Goal: Information Seeking & Learning: Find specific fact

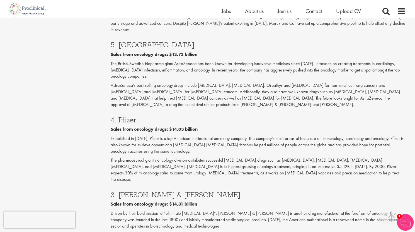
scroll to position [724, 0]
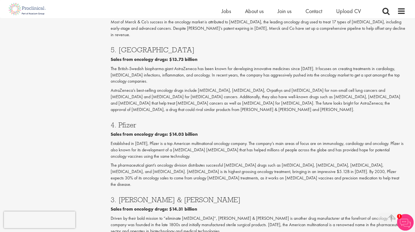
click at [281, 162] on p "The pharmaceutical giant’s oncology division distributes successful [MEDICAL_DA…" at bounding box center [258, 174] width 295 height 25
copy p "[MEDICAL_DATA]"
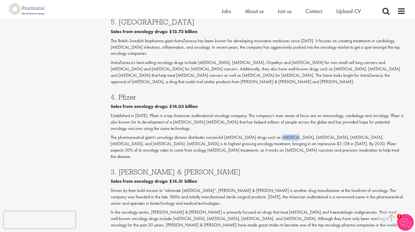
scroll to position [780, 0]
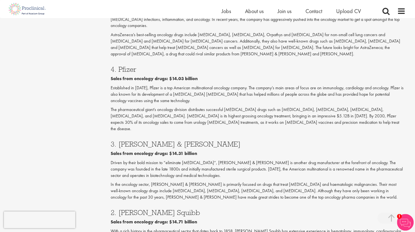
click at [135, 182] on p "In the oncology sector, [PERSON_NAME] & [PERSON_NAME] is primarily focused on d…" at bounding box center [258, 191] width 295 height 19
copy p "[MEDICAL_DATA]"
click at [152, 182] on p "In the oncology sector, [PERSON_NAME] & [PERSON_NAME] is primarily focused on d…" at bounding box center [258, 191] width 295 height 19
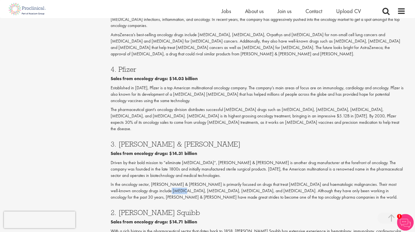
copy p "[MEDICAL_DATA]"
click at [166, 182] on p "In the oncology sector, [PERSON_NAME] & [PERSON_NAME] is primarily focused on d…" at bounding box center [258, 191] width 295 height 19
click at [170, 182] on p "In the oncology sector, [PERSON_NAME] & [PERSON_NAME] is primarily focused on d…" at bounding box center [258, 191] width 295 height 19
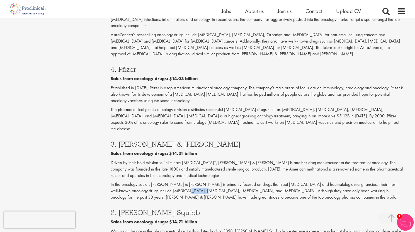
copy p "[MEDICAL_DATA]"
click at [189, 182] on p "In the oncology sector, [PERSON_NAME] & [PERSON_NAME] is primarily focused on d…" at bounding box center [258, 191] width 295 height 19
copy p "[MEDICAL_DATA]"
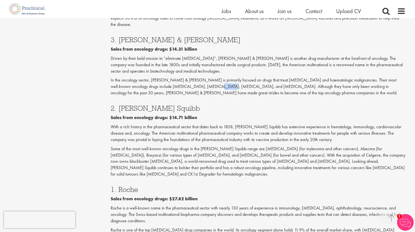
scroll to position [947, 0]
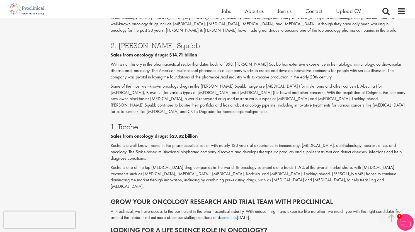
click at [397, 165] on p "Roche is one of the top [MEDICAL_DATA] drug companies in the world. Its oncolog…" at bounding box center [258, 177] width 295 height 25
copy p "[MEDICAL_DATA]"
click at [135, 165] on p "Roche is one of the top [MEDICAL_DATA] drug companies in the world. Its oncolog…" at bounding box center [258, 177] width 295 height 25
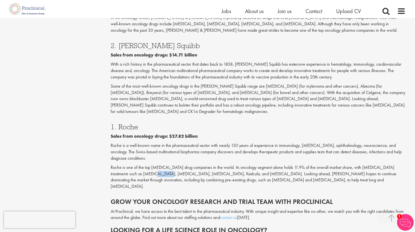
copy p "[MEDICAL_DATA]"
